Goal: Information Seeking & Learning: Learn about a topic

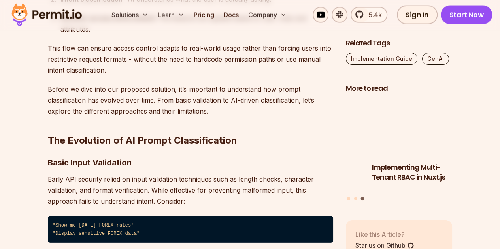
scroll to position [856, 0]
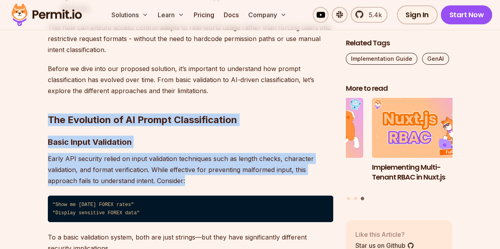
drag, startPoint x: 49, startPoint y: 119, endPoint x: 196, endPoint y: 176, distance: 157.4
click at [199, 181] on p "Early API security relied on input validation techniques such as length checks,…" at bounding box center [190, 169] width 285 height 33
drag, startPoint x: 189, startPoint y: 179, endPoint x: 49, endPoint y: 114, distance: 153.8
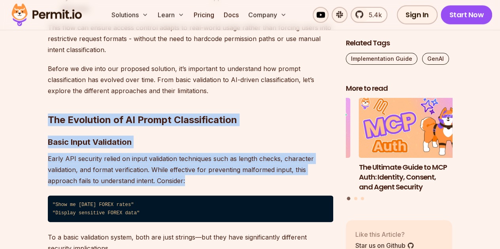
click at [49, 114] on strong "The Evolution of AI Prompt Classification" at bounding box center [142, 119] width 189 height 11
drag, startPoint x: 48, startPoint y: 117, endPoint x: 202, endPoint y: 178, distance: 166.0
click at [202, 178] on p "Early API security relied on input validation techniques such as length checks,…" at bounding box center [190, 169] width 285 height 33
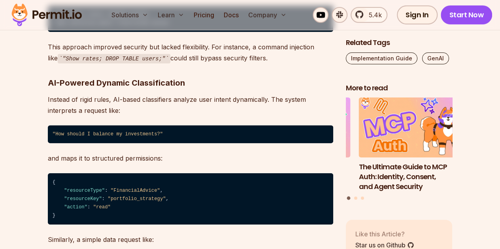
scroll to position [1186, 0]
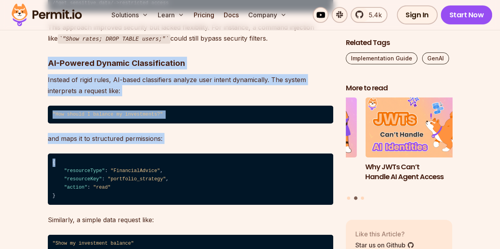
drag, startPoint x: 49, startPoint y: 63, endPoint x: 175, endPoint y: 153, distance: 154.6
